Goal: Task Accomplishment & Management: Complete application form

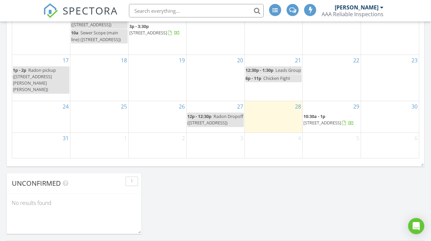
scroll to position [490, 0]
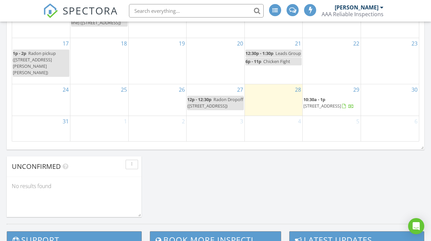
drag, startPoint x: 303, startPoint y: 161, endPoint x: 324, endPoint y: 194, distance: 38.7
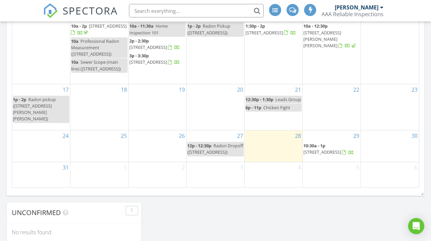
click at [191, 192] on div "August 2025 today list day week cal wk 4 wk month Sun Mon Tue Wed Thu Fri Sat 2…" at bounding box center [215, 39] width 417 height 306
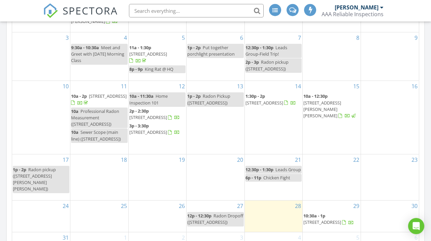
scroll to position [514, 0]
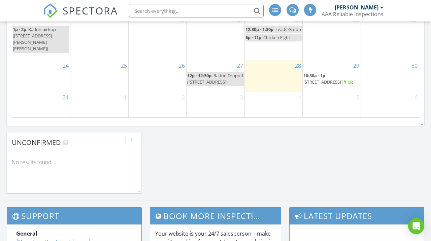
click at [320, 79] on span "22891 E Union Cir, Aurora 80015" at bounding box center [322, 82] width 38 height 6
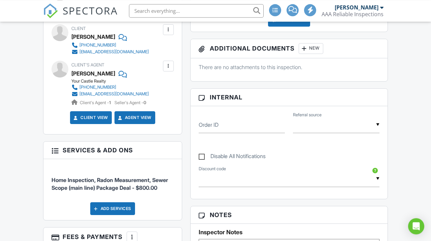
scroll to position [350, 0]
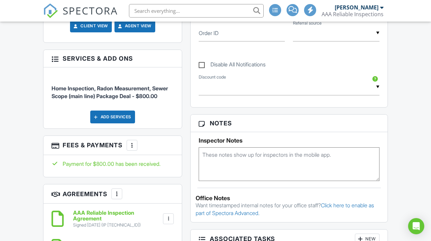
click at [135, 148] on div at bounding box center [132, 145] width 7 height 7
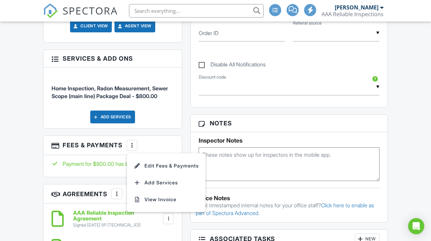
click at [18, 136] on div "Dashboard Templates Contacts Metrics Automations (Basic) Automations (Adv) Adva…" at bounding box center [215, 214] width 431 height 1085
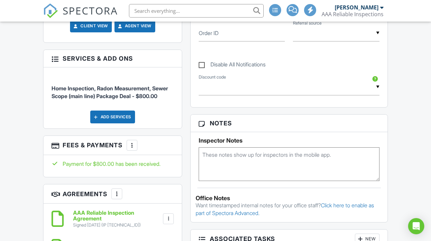
click at [136, 150] on div "More" at bounding box center [131, 145] width 11 height 11
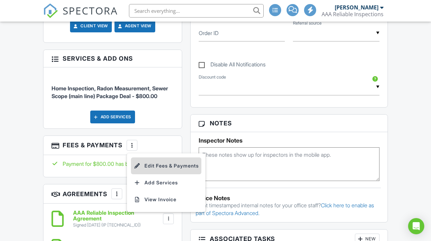
click at [150, 164] on li "Edit Fees & Payments" at bounding box center [166, 165] width 70 height 17
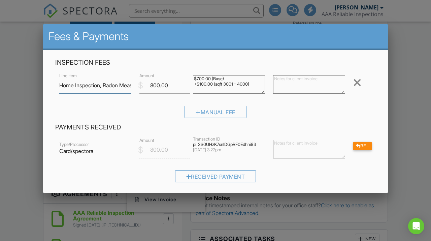
scroll to position [0, 126]
click at [407, 80] on div at bounding box center [215, 116] width 431 height 301
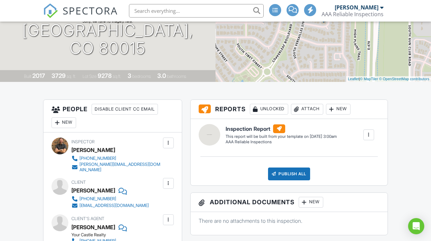
scroll to position [0, 0]
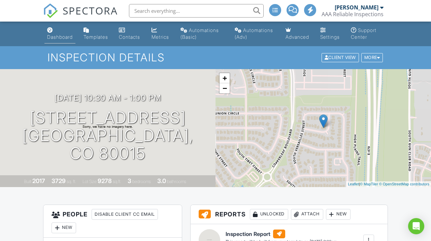
click at [54, 37] on div "Dashboard" at bounding box center [60, 37] width 26 height 6
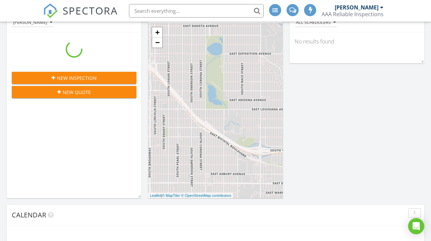
scroll to position [613, 431]
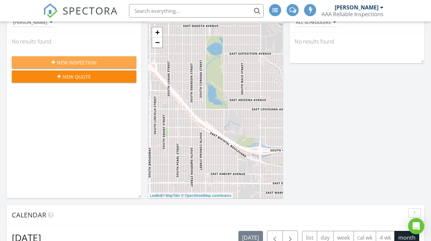
click at [107, 60] on div "New Inspection" at bounding box center [74, 62] width 114 height 7
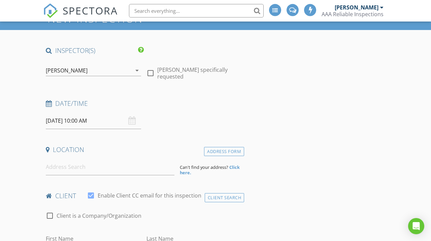
scroll to position [70, 0]
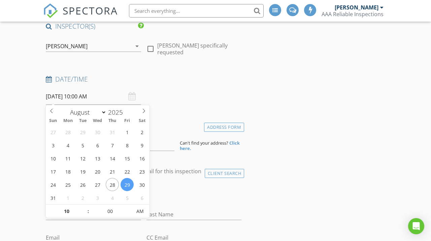
click at [125, 96] on input "08/29/2025 10:00 AM" at bounding box center [93, 96] width 95 height 16
type input "08/13/2025 10:00 AM"
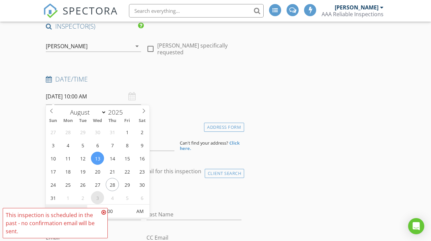
select select "8"
type input "09/03/2025 10:00 AM"
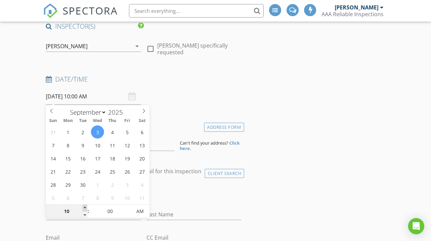
type input "11"
type input "09/03/2025 11:00 AM"
click at [84, 206] on span at bounding box center [84, 207] width 5 height 7
type input "12"
type input "09/03/2025 12:00 PM"
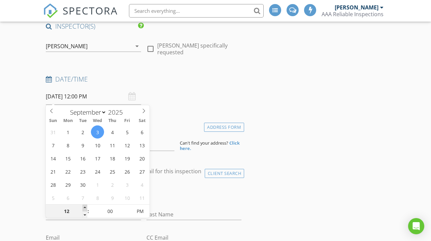
click at [84, 206] on span at bounding box center [84, 207] width 5 height 7
type input "01"
type input "09/03/2025 1:00 PM"
click at [84, 206] on span at bounding box center [84, 207] width 5 height 7
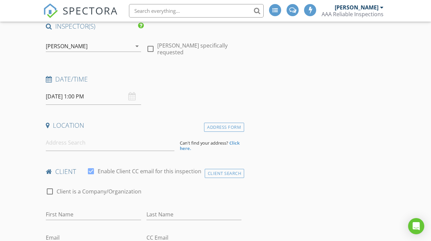
click at [175, 91] on div "Date/Time 09/03/2025 1:00 PM" at bounding box center [143, 90] width 201 height 30
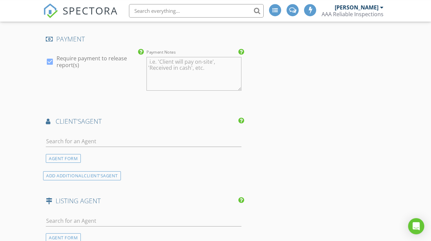
scroll to position [665, 0]
click at [109, 135] on input "text" at bounding box center [143, 140] width 195 height 11
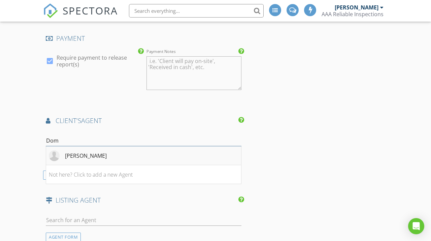
type input "Dom"
click at [102, 153] on li "Dominic Jones" at bounding box center [143, 155] width 195 height 19
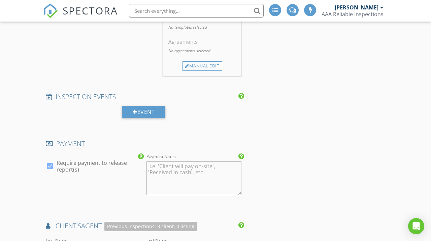
scroll to position [455, 0]
